Goal: Find specific page/section: Find specific page/section

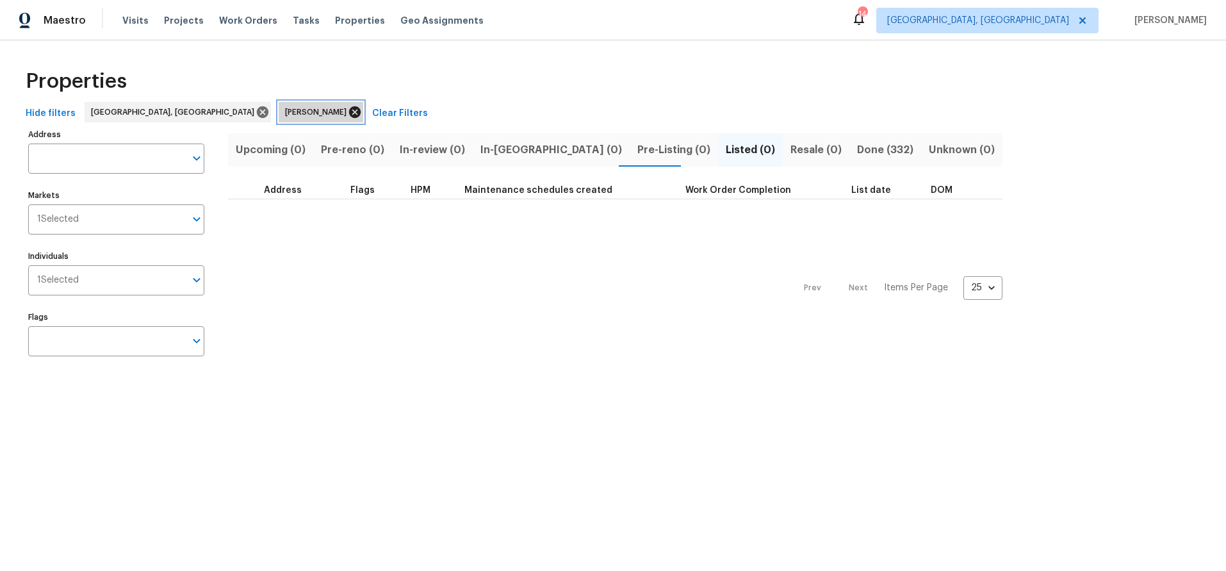
click at [349, 108] on icon at bounding box center [355, 112] width 12 height 12
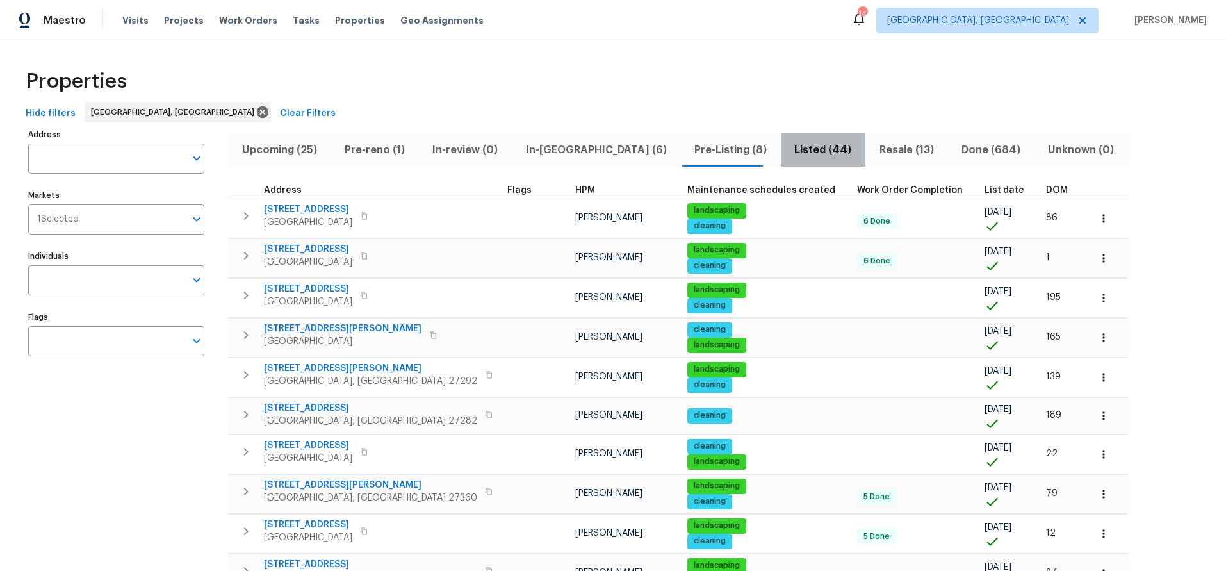
click at [788, 151] on span "Listed (44)" at bounding box center [822, 150] width 69 height 18
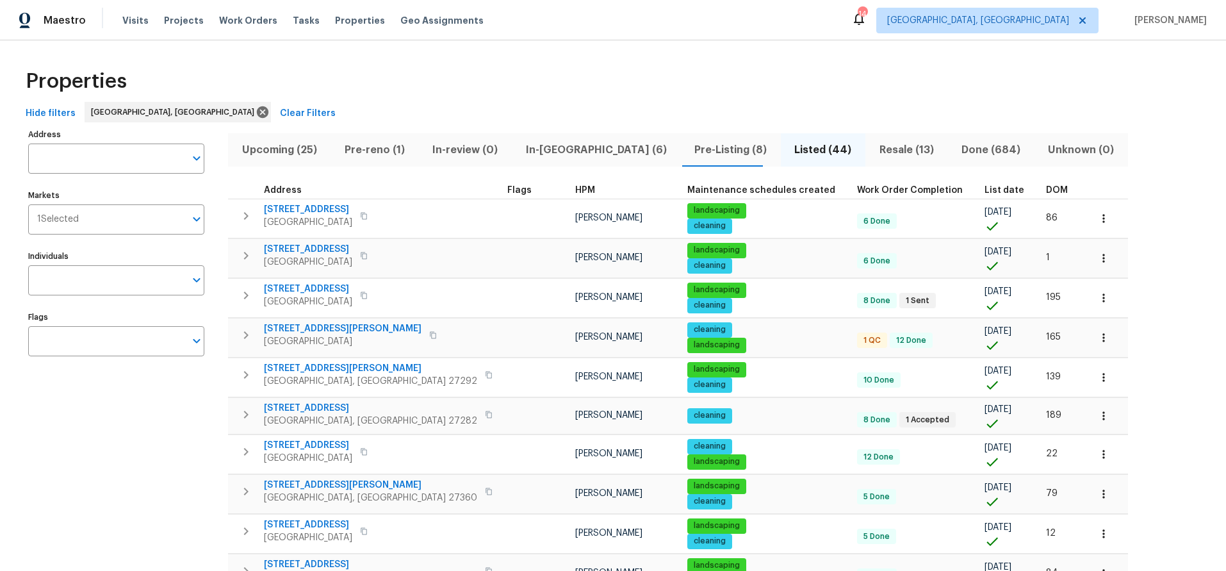
click at [873, 145] on span "Resale (13)" at bounding box center [906, 150] width 67 height 18
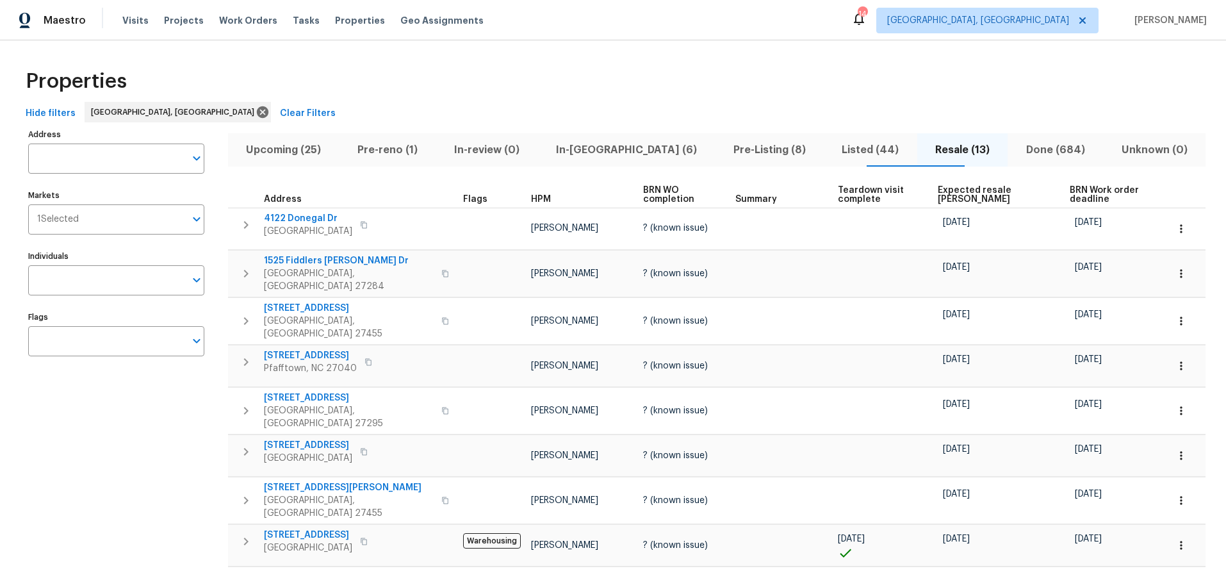
click at [938, 191] on span "Expected resale COE" at bounding box center [993, 195] width 110 height 18
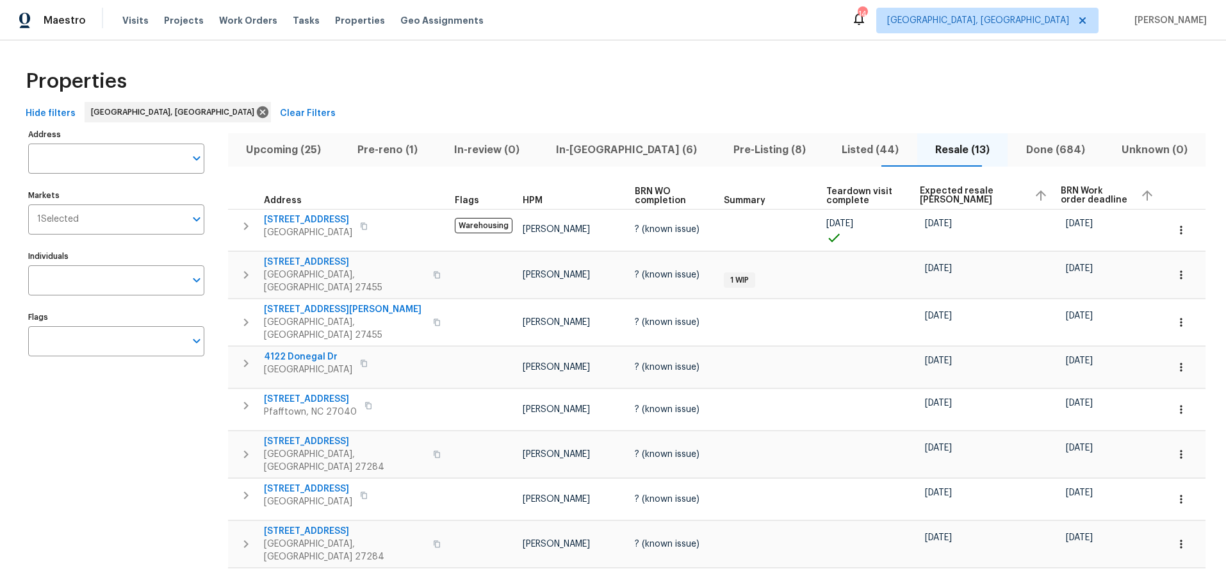
click at [943, 193] on span "Expected resale COE" at bounding box center [972, 195] width 104 height 18
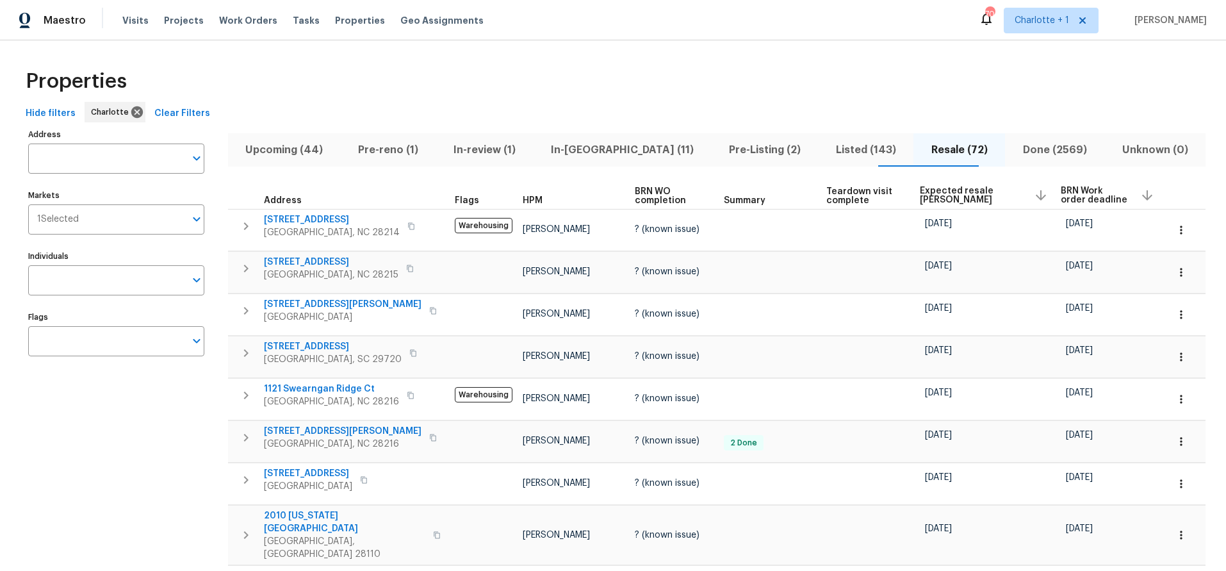
click at [588, 70] on div "Properties" at bounding box center [612, 81] width 1185 height 41
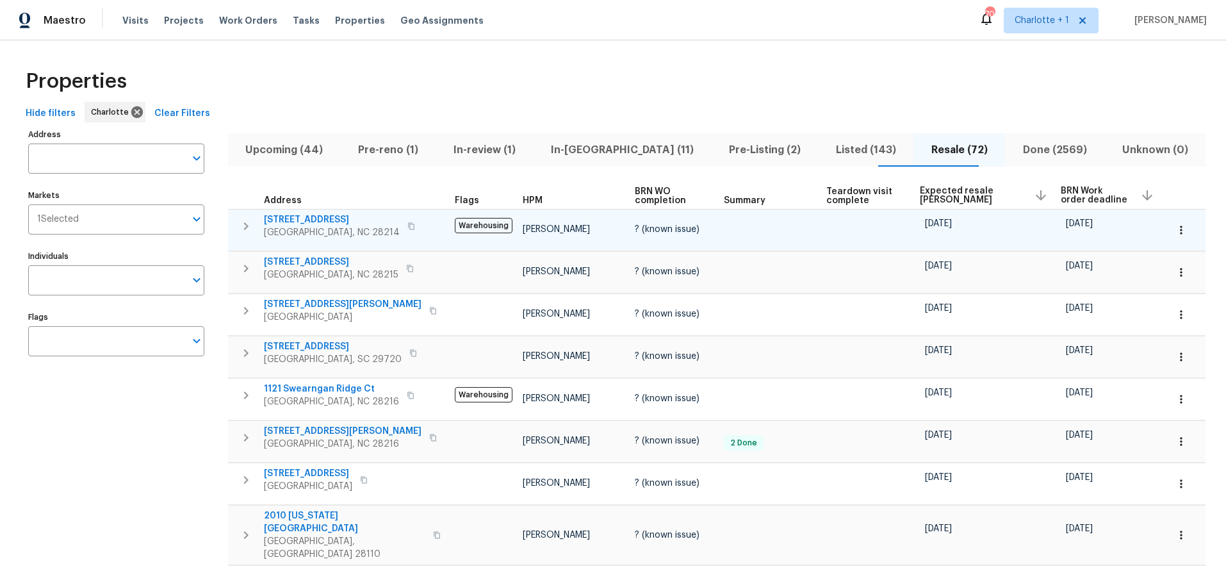
scroll to position [31, 0]
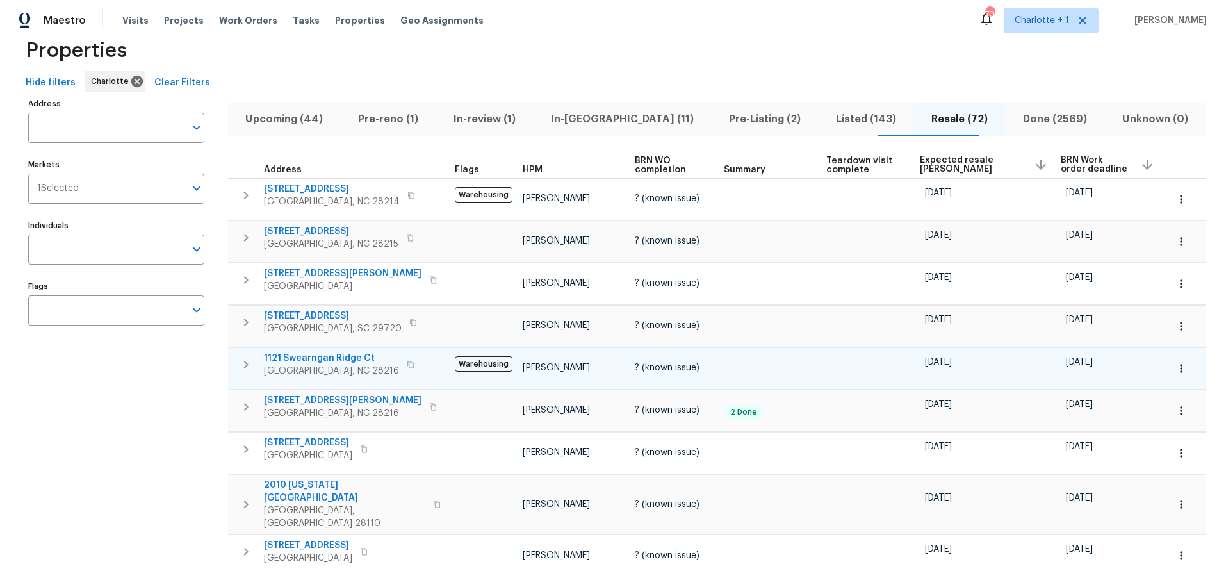
click at [338, 359] on span "1121 Swearngan Ridge Ct" at bounding box center [331, 358] width 135 height 13
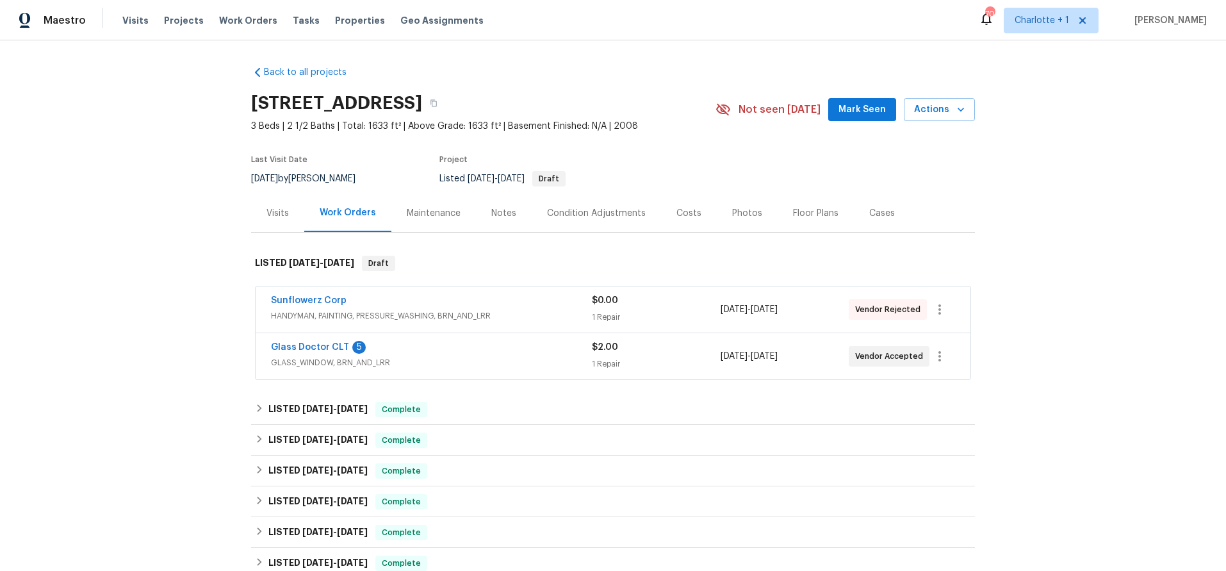
click at [683, 216] on div "Costs" at bounding box center [688, 213] width 25 height 13
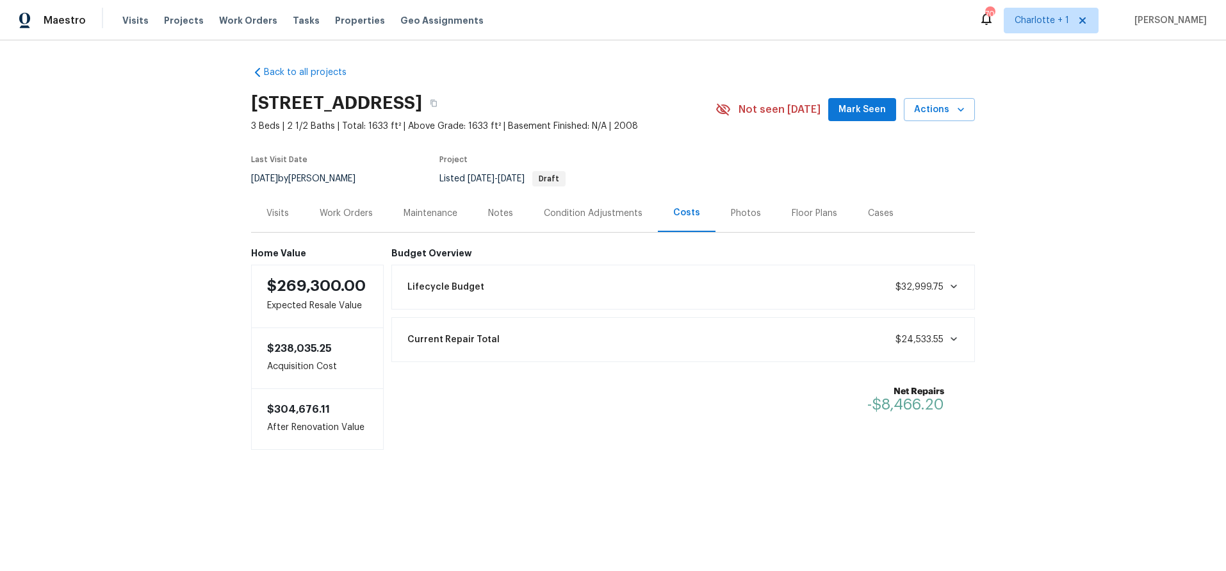
click at [352, 214] on div "Work Orders" at bounding box center [346, 213] width 53 height 13
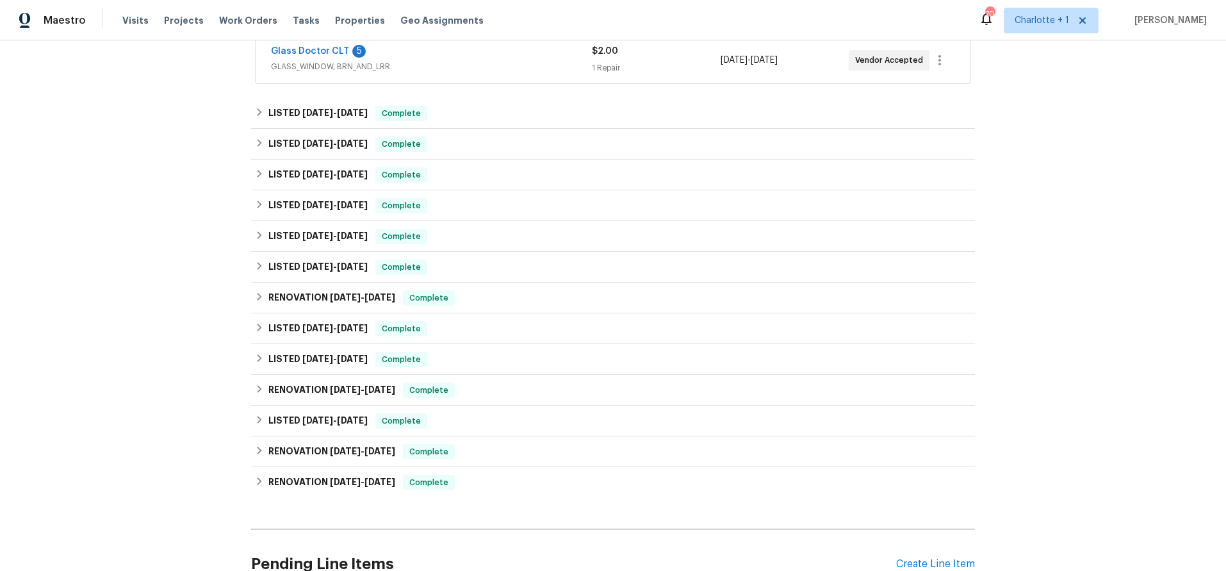
scroll to position [300, 0]
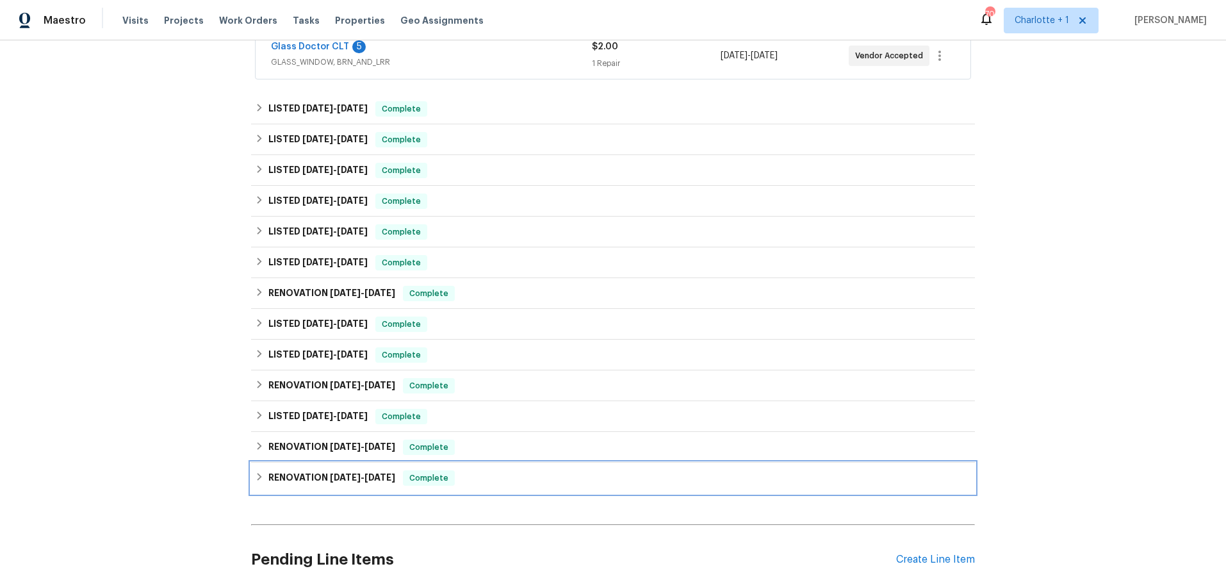
click at [329, 471] on h6 "RENOVATION [DATE] - [DATE]" at bounding box center [331, 477] width 127 height 15
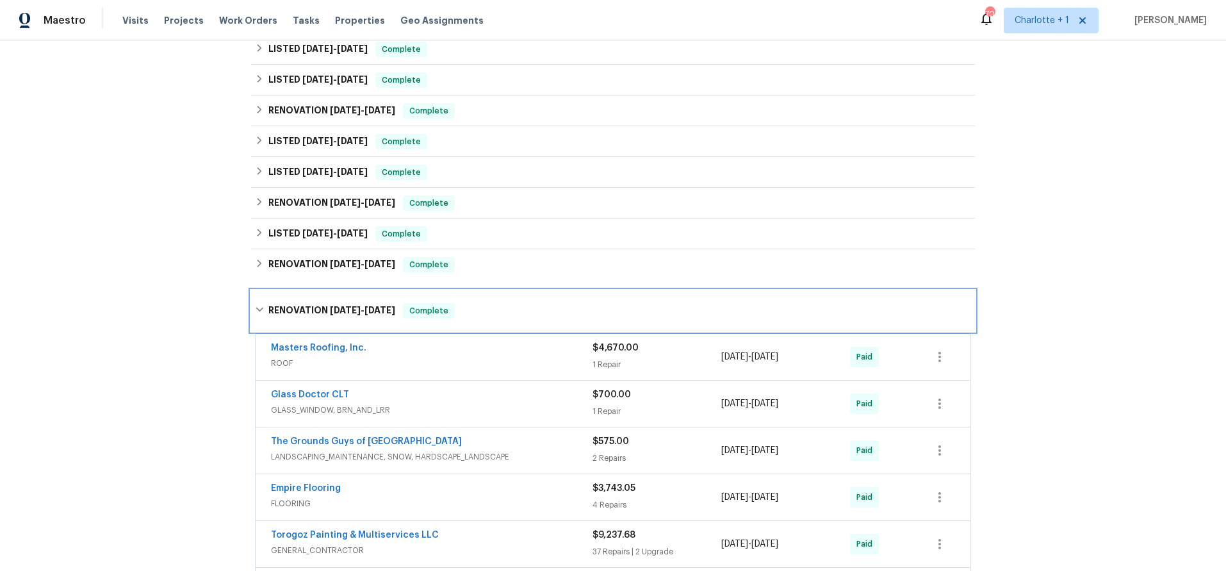
scroll to position [508, 0]
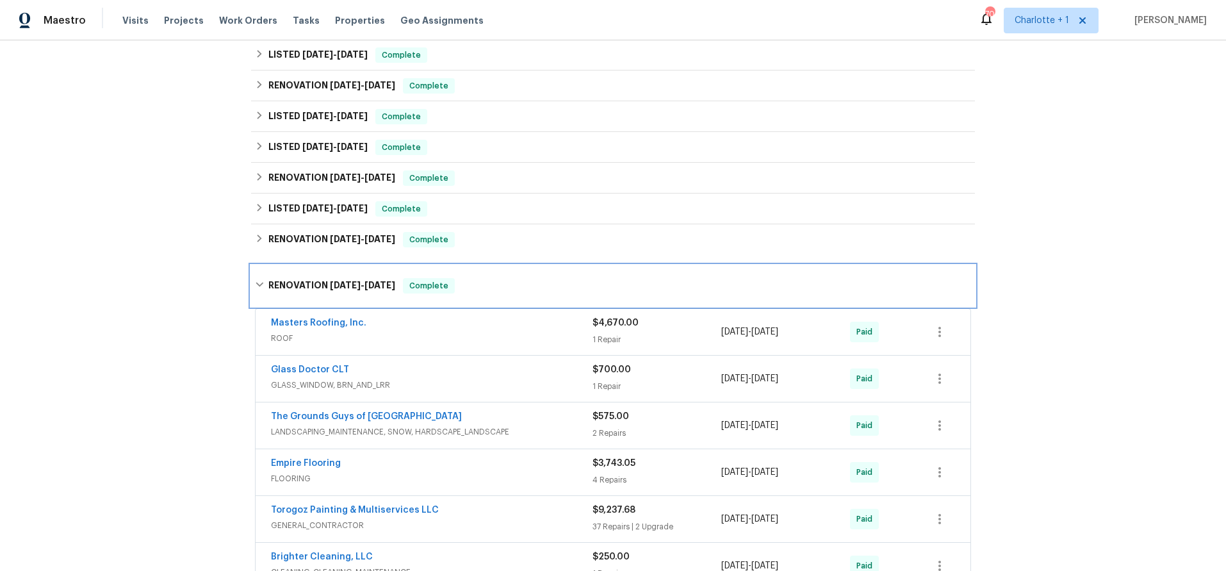
click at [330, 284] on span "[DATE]" at bounding box center [345, 285] width 31 height 9
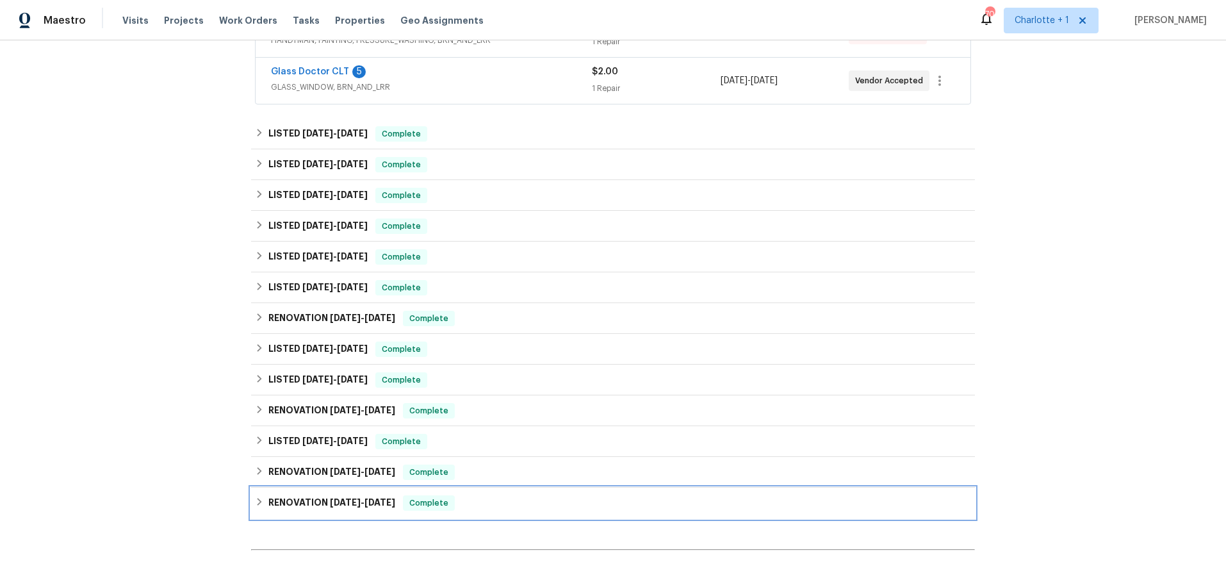
scroll to position [28, 0]
